Goal: Book appointment/travel/reservation

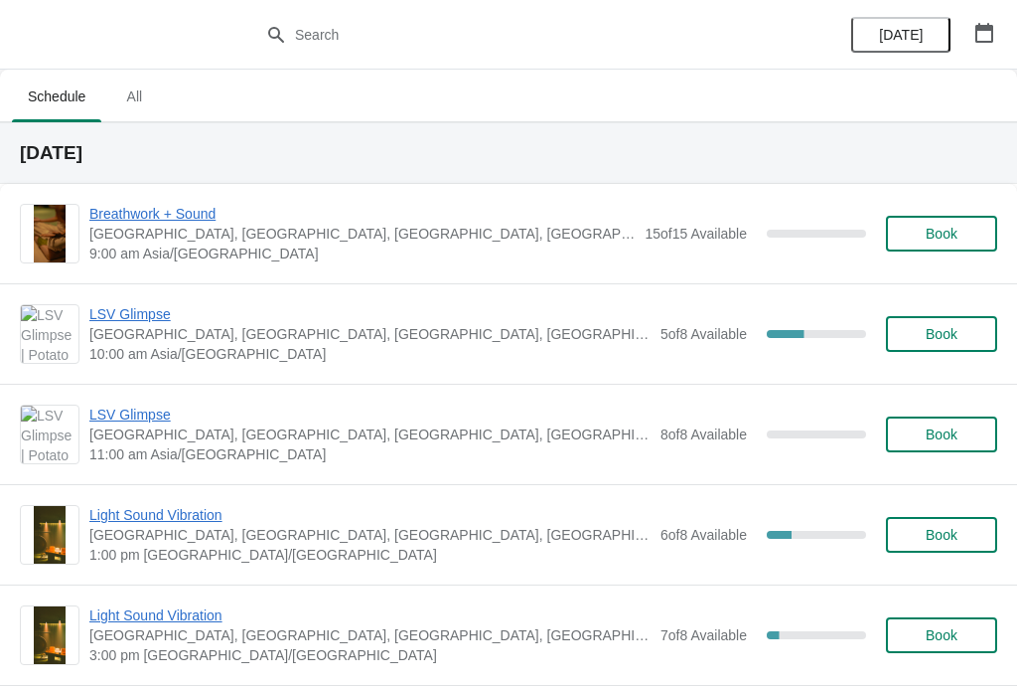
click at [180, 213] on span "Breathwork + Sound" at bounding box center [361, 214] width 545 height 20
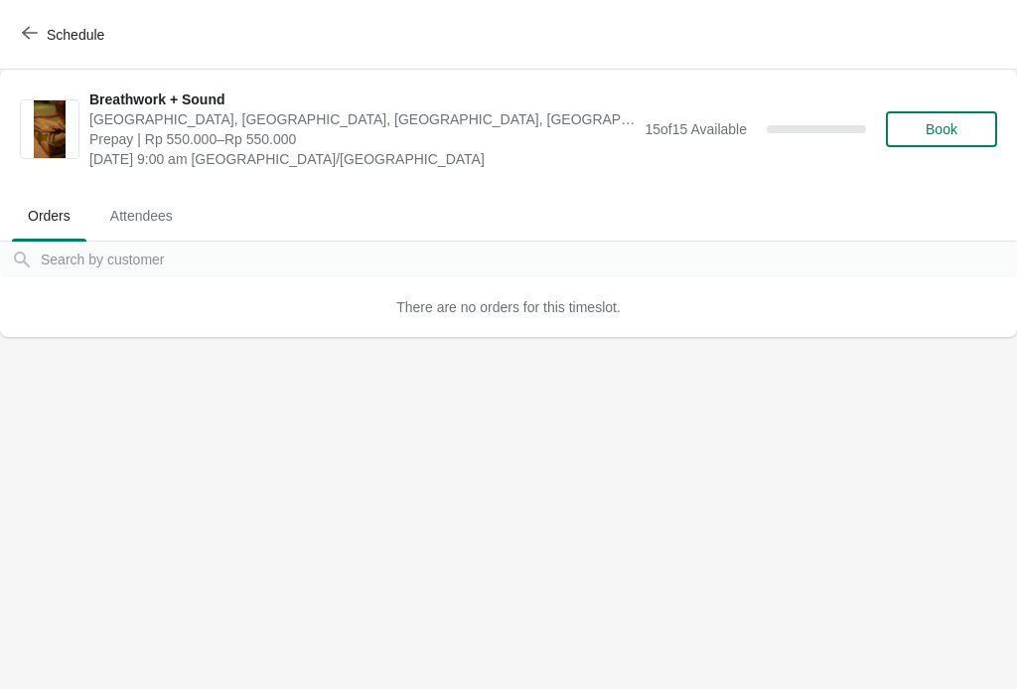
click at [30, 42] on span "button" at bounding box center [30, 34] width 16 height 19
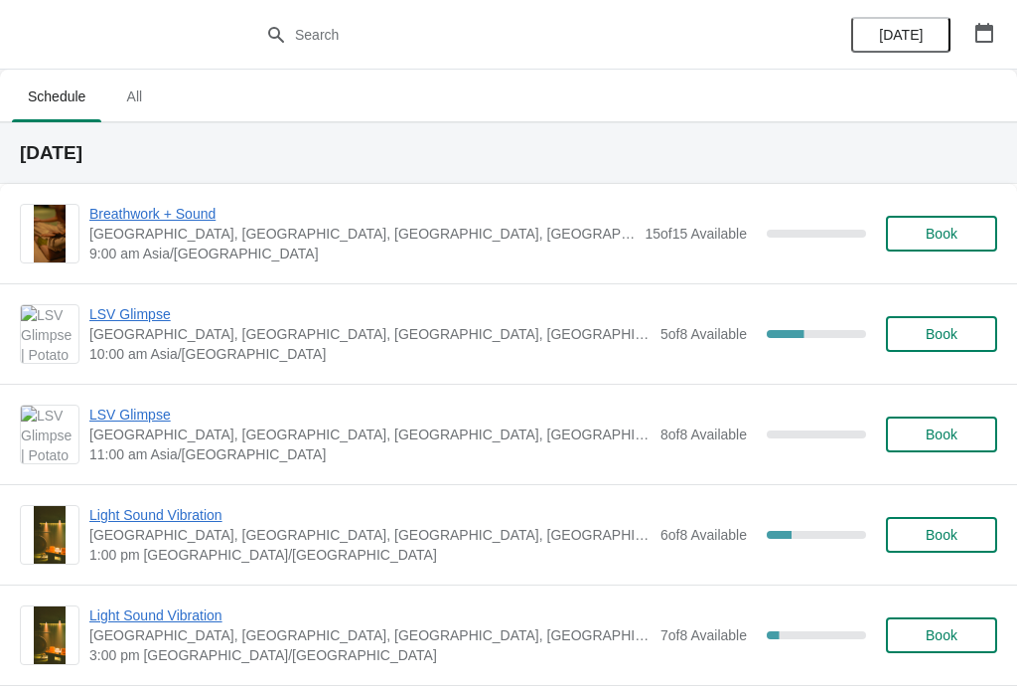
click at [190, 200] on div "Breathwork + Sound [GEOGRAPHIC_DATA], [GEOGRAPHIC_DATA], [GEOGRAPHIC_DATA], [GE…" at bounding box center [508, 233] width 1017 height 99
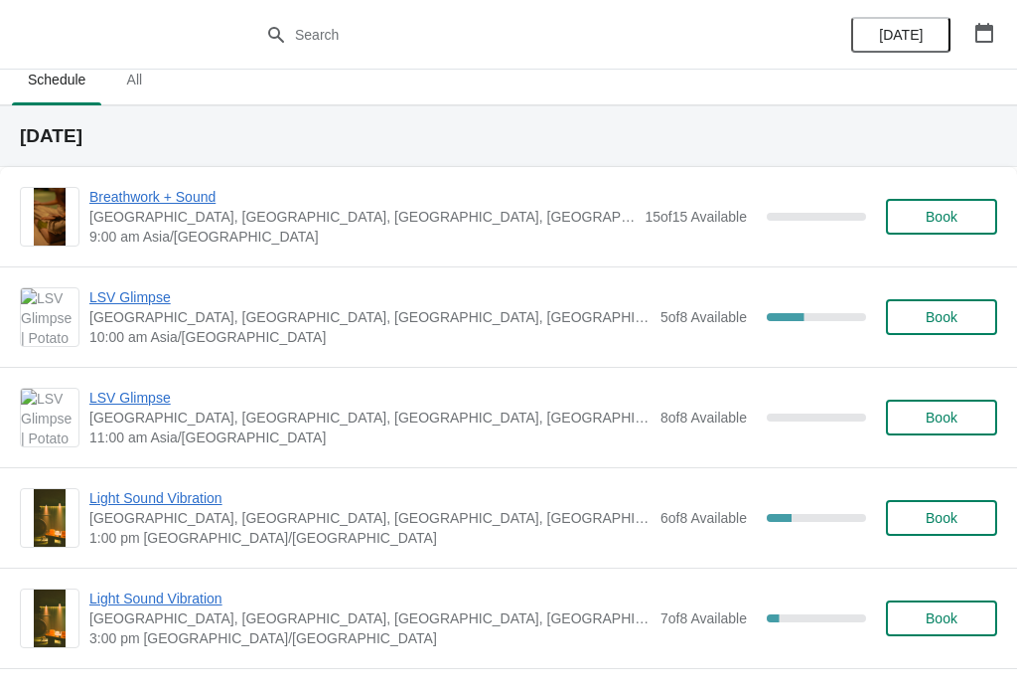
click at [932, 218] on span "Book" at bounding box center [942, 217] width 32 height 16
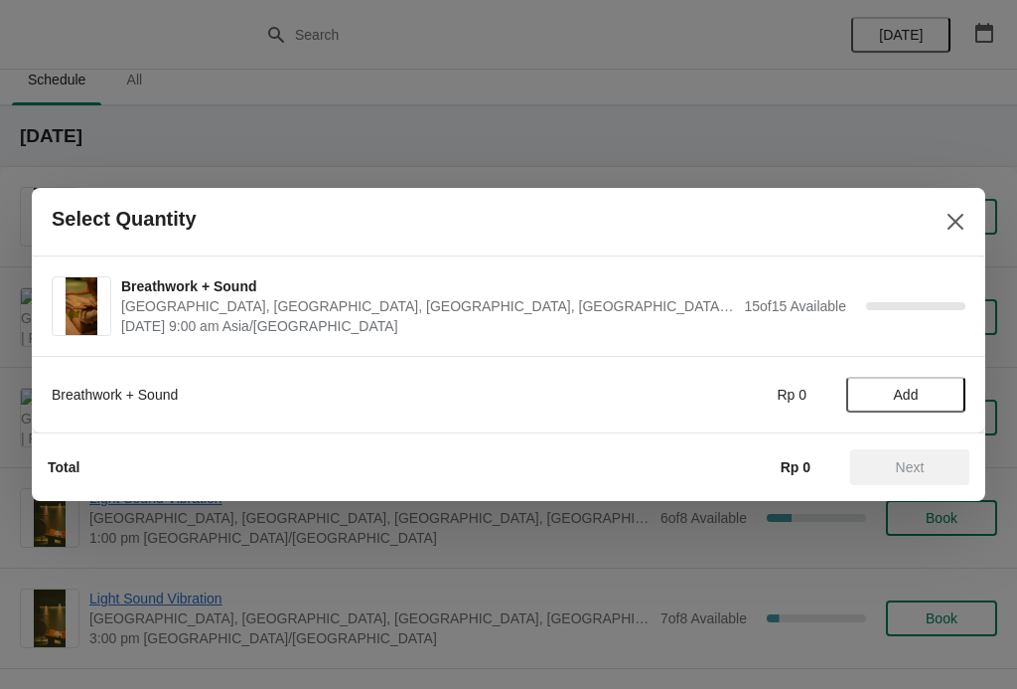
click at [895, 405] on button "Add" at bounding box center [906, 395] width 119 height 36
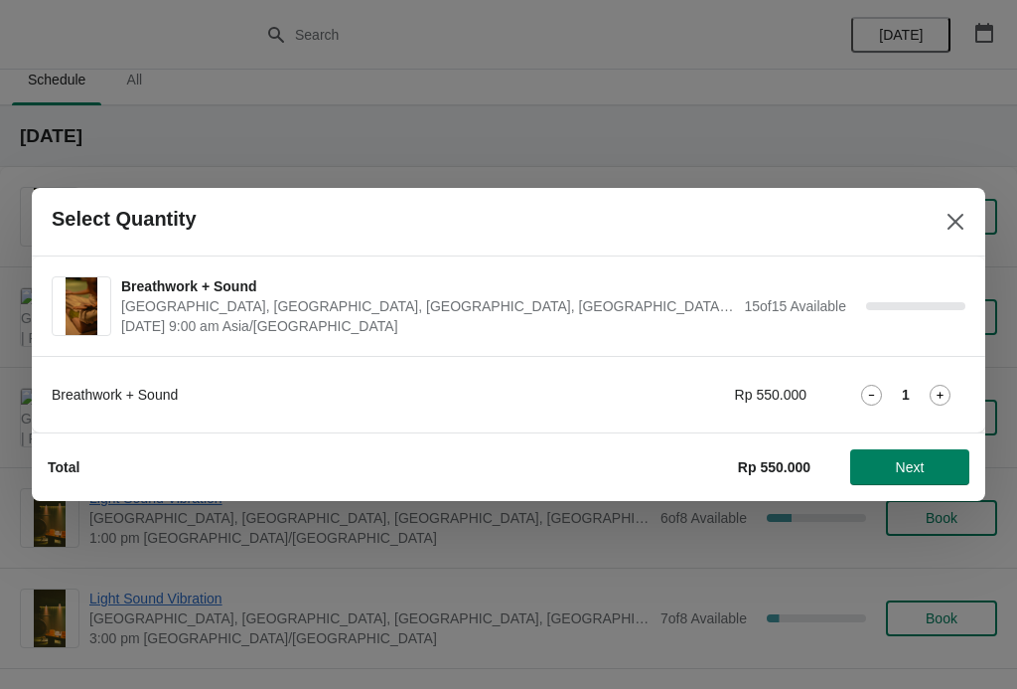
click at [960, 220] on icon "Close" at bounding box center [956, 222] width 20 height 20
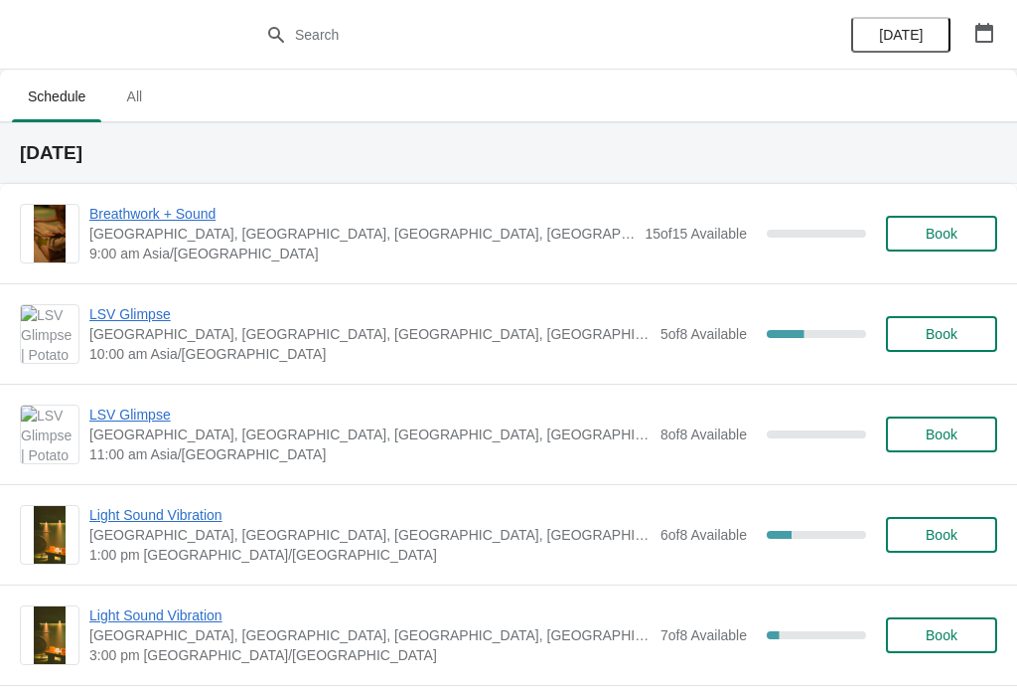
scroll to position [0, 0]
click at [177, 212] on span "Breathwork + Sound" at bounding box center [361, 214] width 545 height 20
click at [182, 206] on span "Breathwork + Sound" at bounding box center [361, 214] width 545 height 20
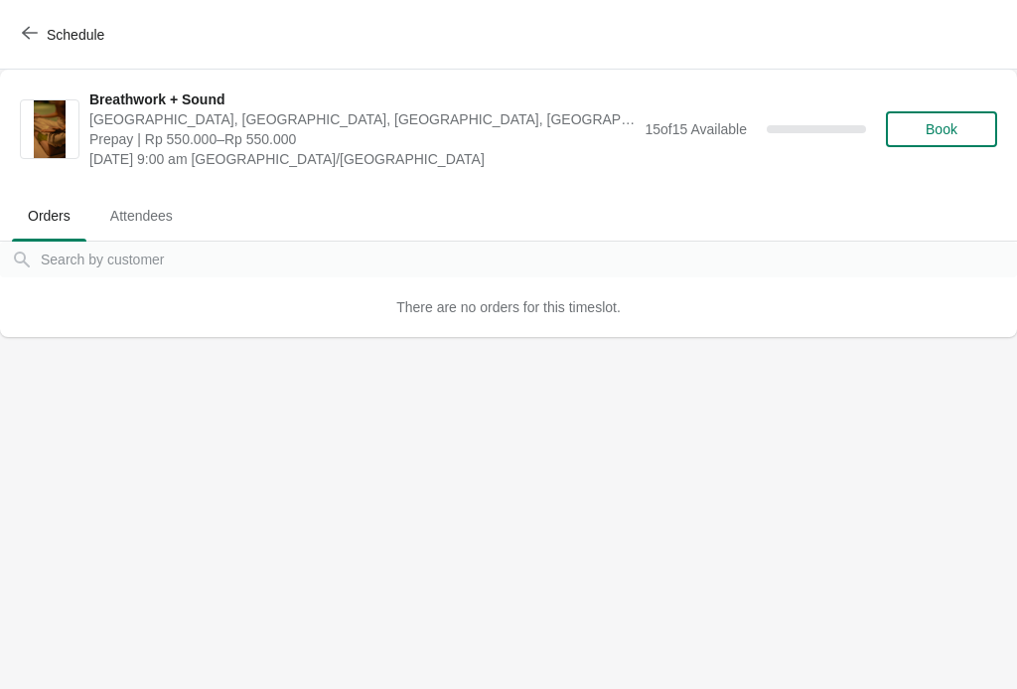
click at [930, 143] on button "Book" at bounding box center [941, 129] width 111 height 36
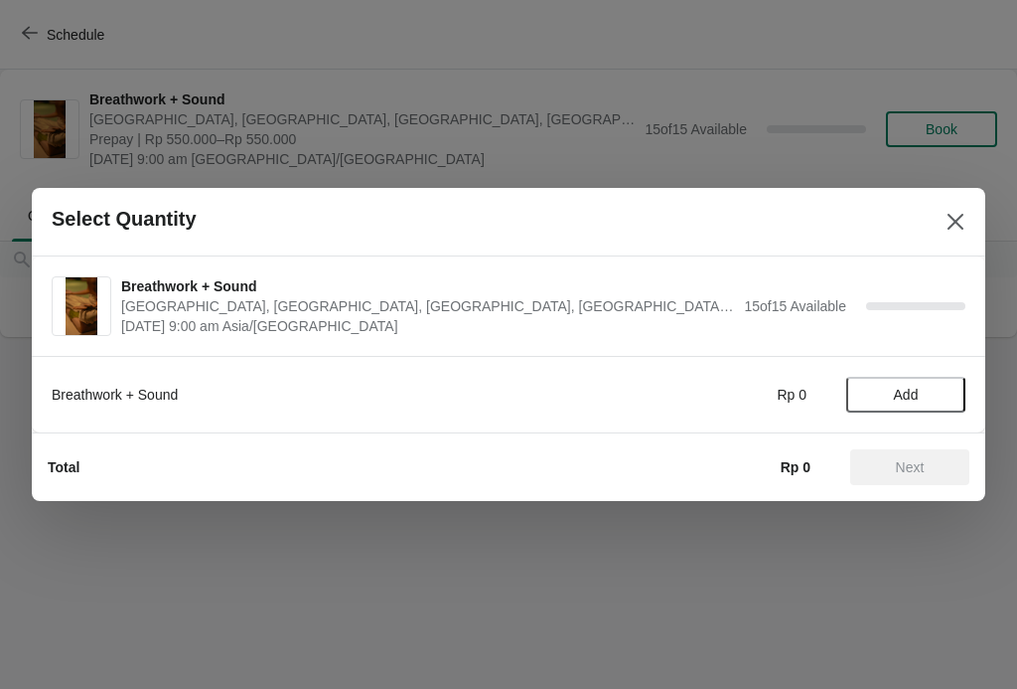
click at [891, 391] on span "Add" at bounding box center [905, 394] width 83 height 16
